Goal: Transaction & Acquisition: Purchase product/service

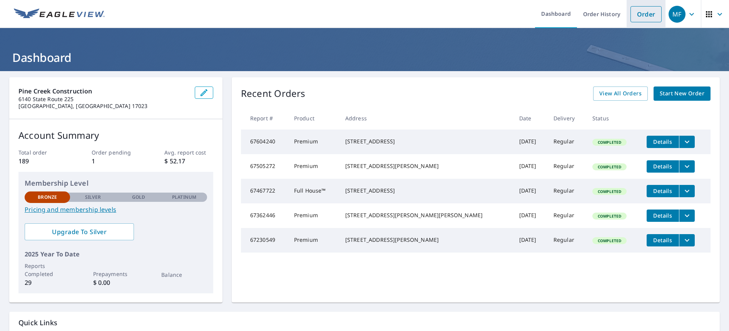
click at [644, 17] on link "Order" at bounding box center [646, 14] width 31 height 16
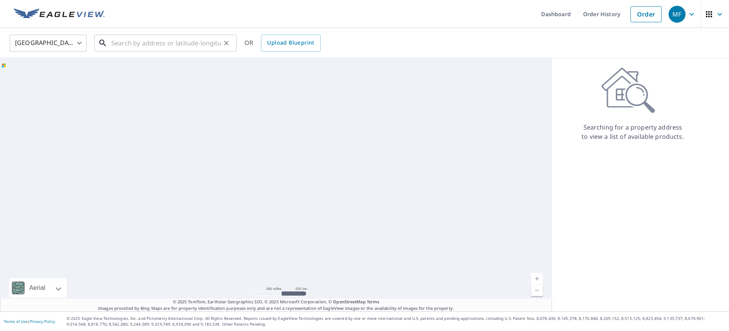
click at [122, 44] on input "text" at bounding box center [166, 43] width 110 height 22
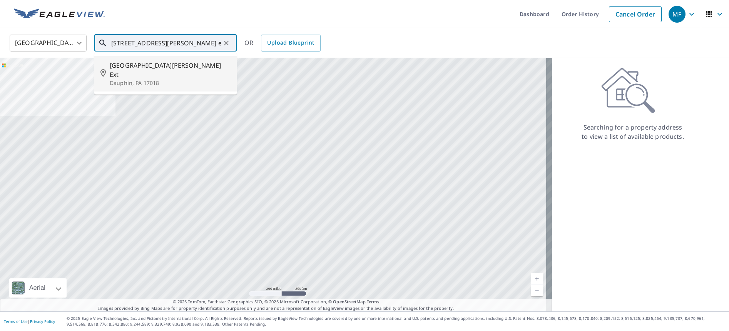
click at [136, 68] on span "[GEOGRAPHIC_DATA][PERSON_NAME] Ext" at bounding box center [170, 70] width 121 height 18
type input "[STREET_ADDRESS][PERSON_NAME]"
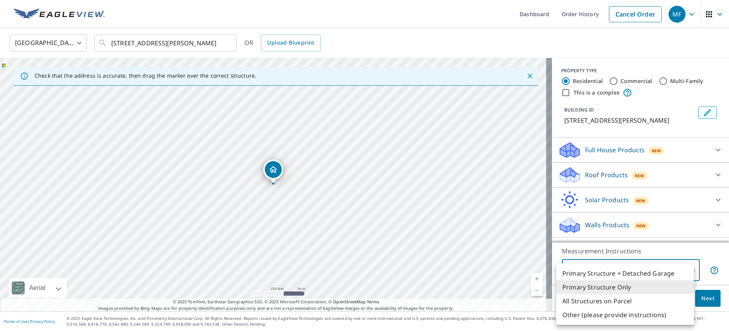
click at [642, 266] on body "MF MF Dashboard Order History Cancel Order MF United States US ​ [STREET_ADDRES…" at bounding box center [364, 165] width 729 height 331
click at [624, 274] on li "Primary Structure + Detached Garage" at bounding box center [625, 274] width 138 height 14
type input "1"
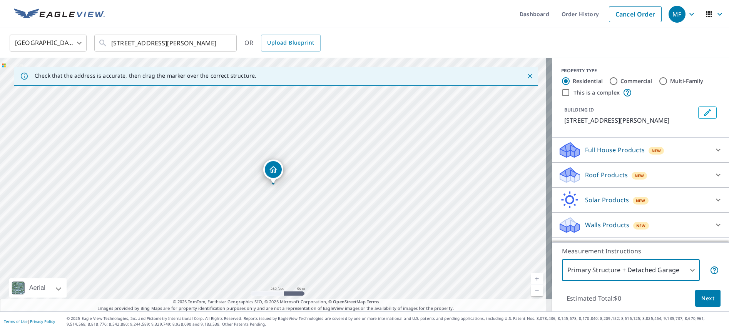
click at [609, 174] on p "Roof Products" at bounding box center [606, 175] width 43 height 9
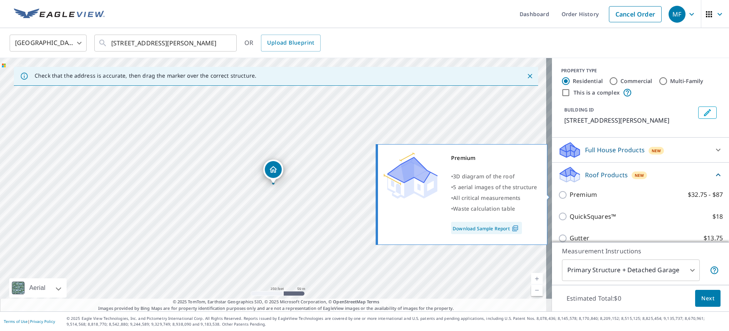
click at [558, 193] on input "Premium $32.75 - $87" at bounding box center [564, 195] width 12 height 9
checkbox input "true"
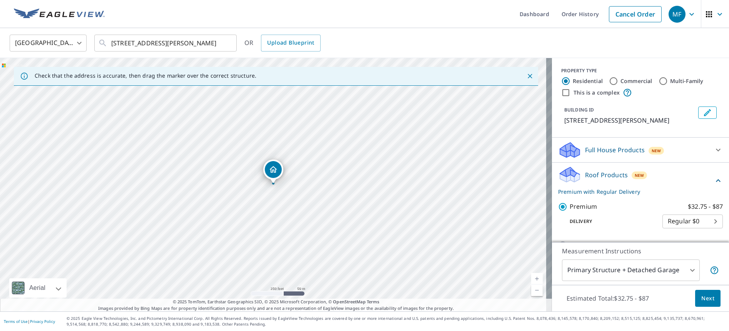
click at [706, 298] on span "Next" at bounding box center [707, 299] width 13 height 10
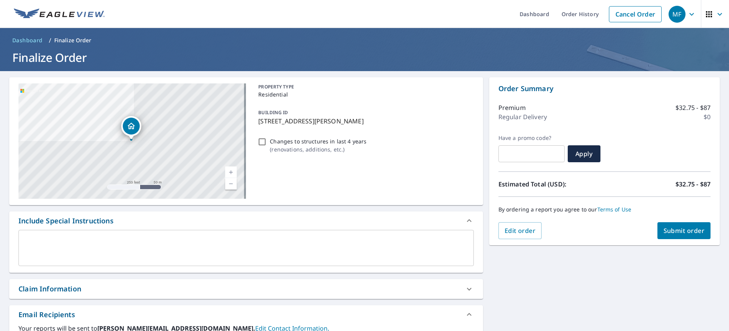
click at [686, 234] on span "Submit order" at bounding box center [684, 231] width 41 height 8
checkbox input "true"
